Goal: Information Seeking & Learning: Learn about a topic

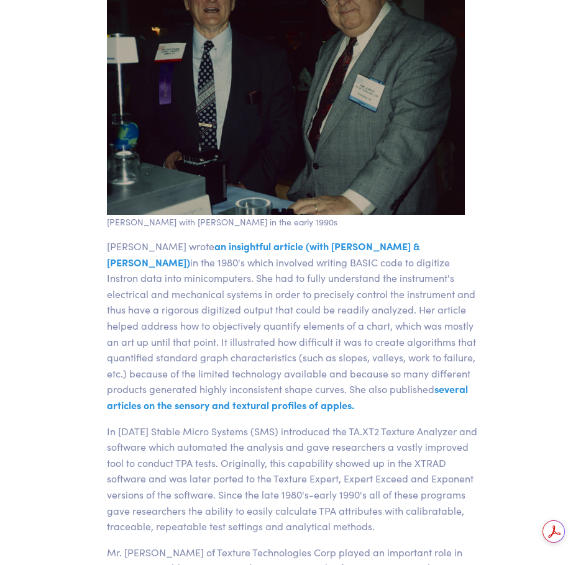
scroll to position [3912, 0]
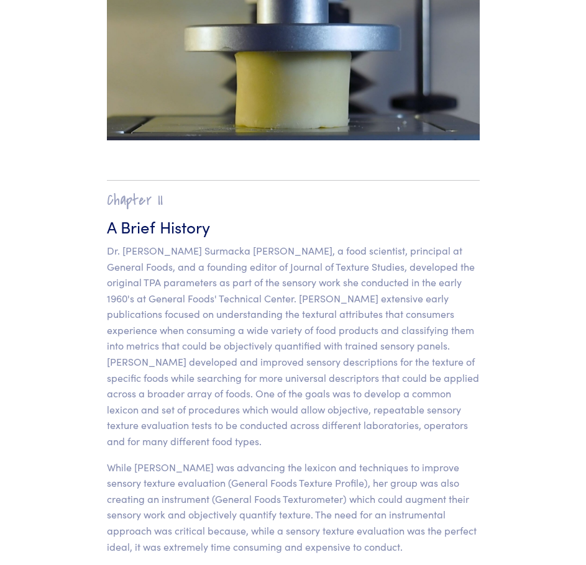
scroll to position [973, 0]
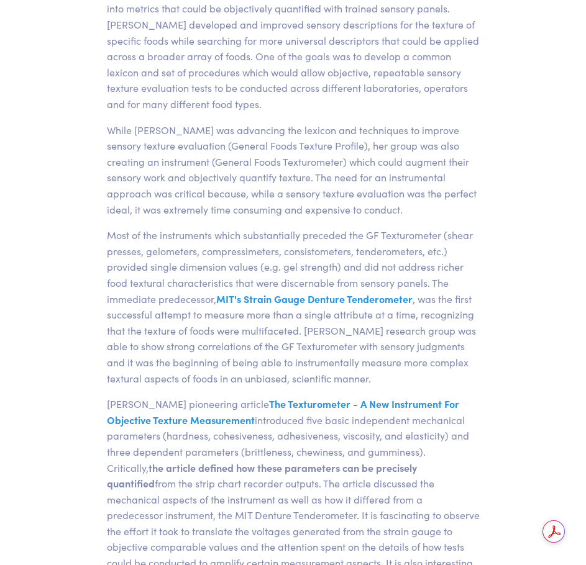
click at [437, 437] on p "Dr. Szczesniak's pioneering article The Texturometer - A New Instrument For Obj…" at bounding box center [293, 515] width 373 height 238
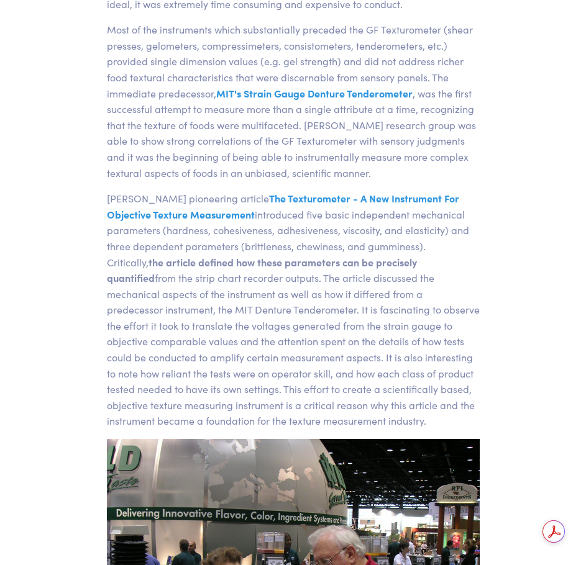
scroll to position [1159, 0]
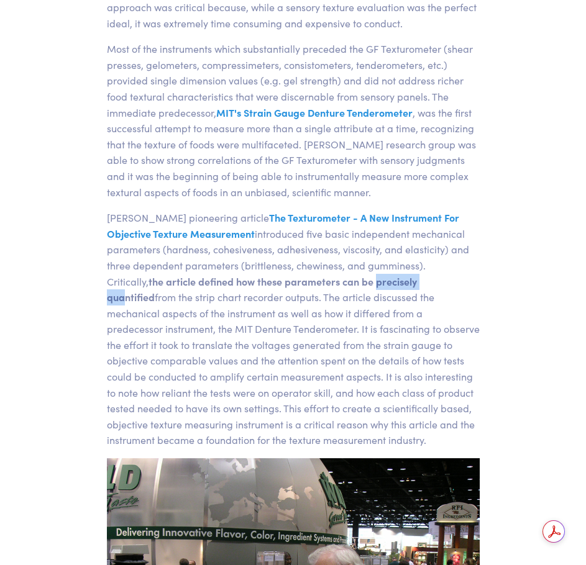
drag, startPoint x: 333, startPoint y: 282, endPoint x: 393, endPoint y: 284, distance: 60.3
click at [393, 284] on span "the article defined how these parameters can be precisely quantified" at bounding box center [262, 289] width 310 height 30
click at [417, 285] on span "the article defined how these parameters can be precisely quantified" at bounding box center [262, 289] width 310 height 30
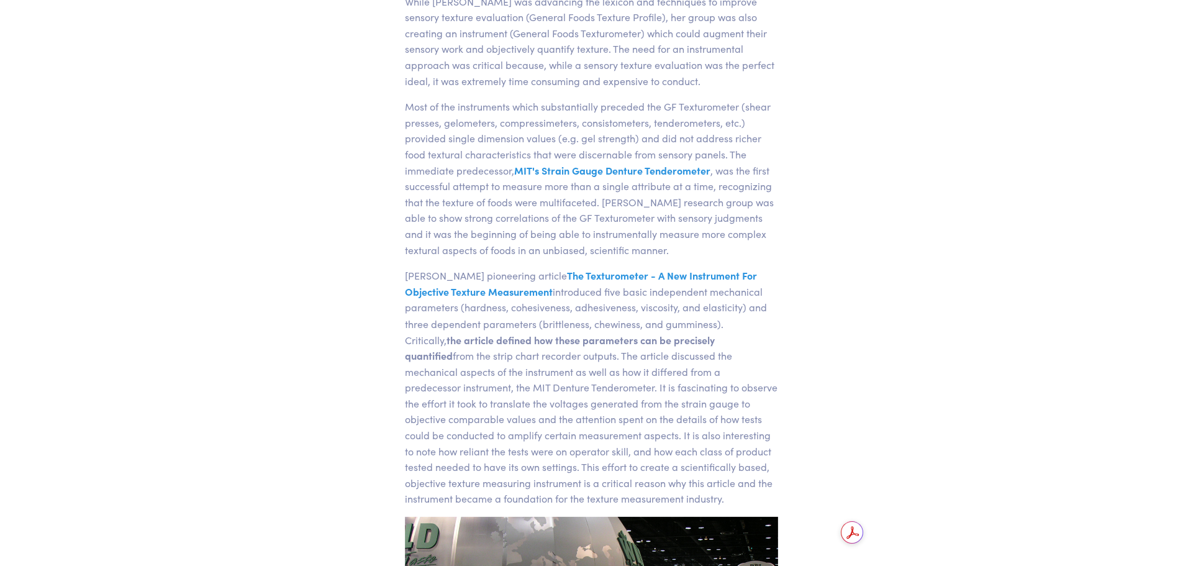
scroll to position [1097, 0]
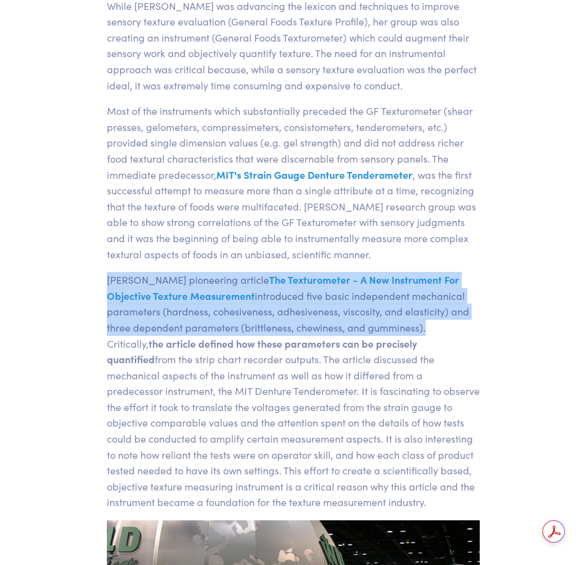
drag, startPoint x: 107, startPoint y: 282, endPoint x: 422, endPoint y: 329, distance: 318.3
click at [422, 329] on p "Dr. Szczesniak's pioneering article The Texturometer - A New Instrument For Obj…" at bounding box center [293, 391] width 373 height 238
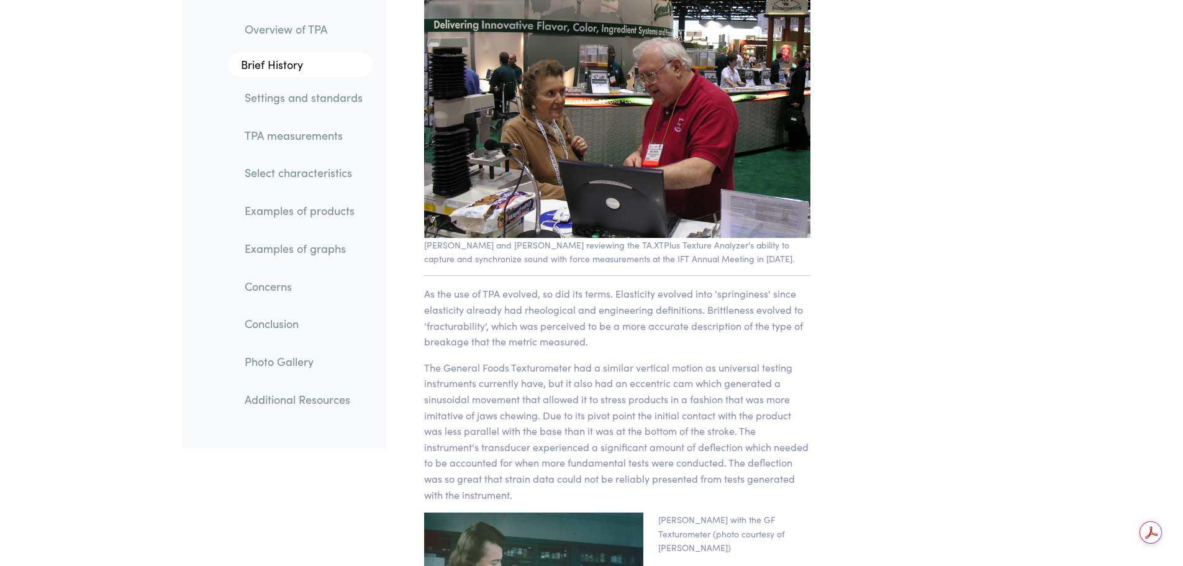
scroll to position [1656, 0]
